Goal: Task Accomplishment & Management: Manage account settings

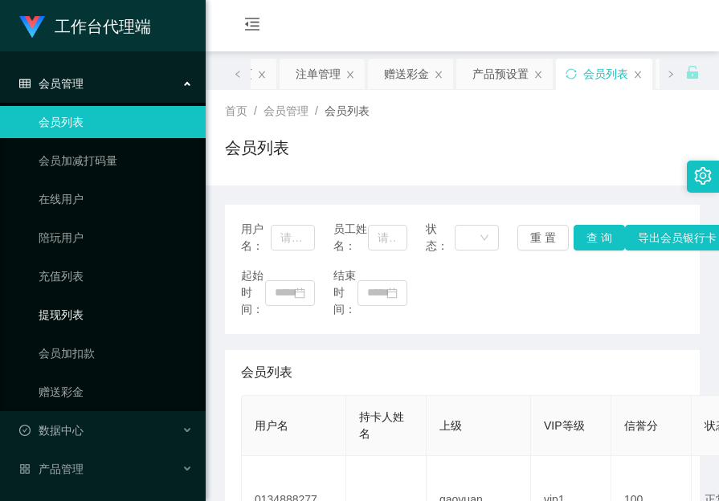
click at [73, 319] on link "提现列表" at bounding box center [116, 315] width 154 height 32
